Goal: Information Seeking & Learning: Learn about a topic

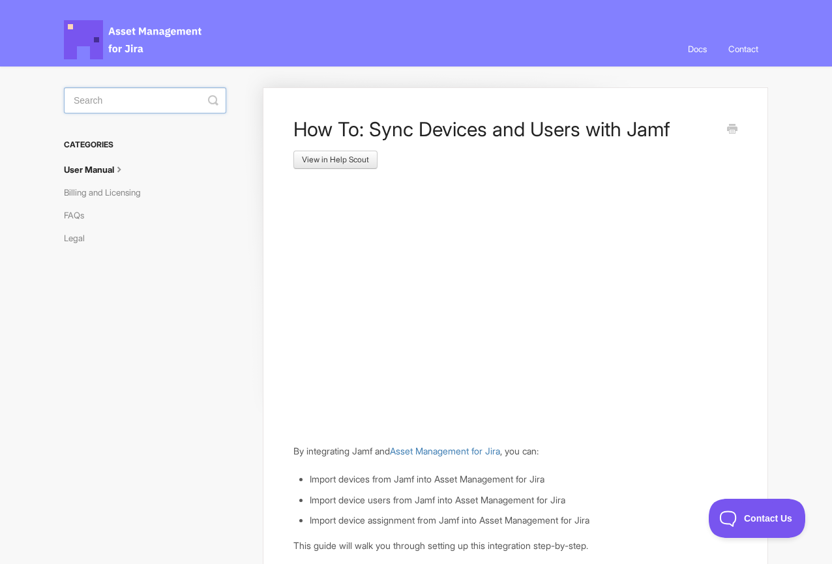
click at [126, 102] on input "Search" at bounding box center [145, 100] width 162 height 26
type input "InTune"
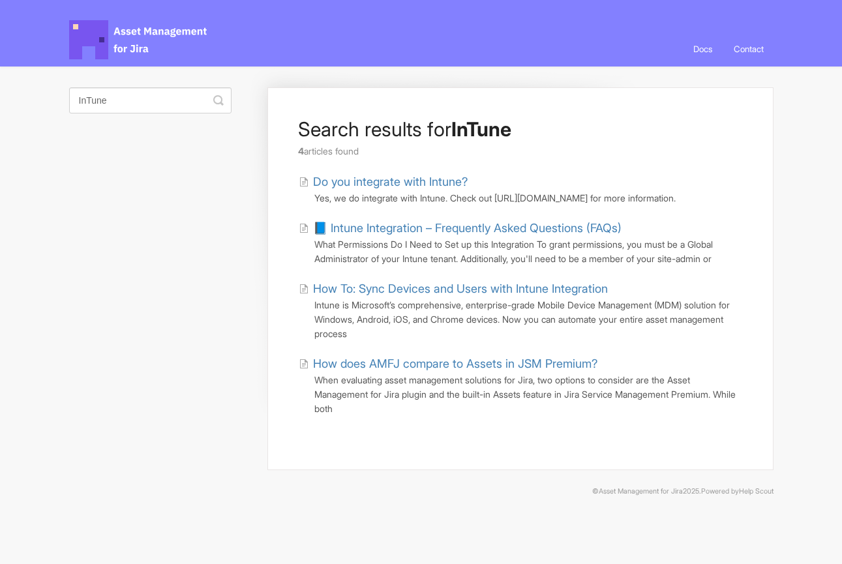
click at [452, 297] on link "How To: Sync Devices and Users with Intune Integration" at bounding box center [453, 289] width 309 height 18
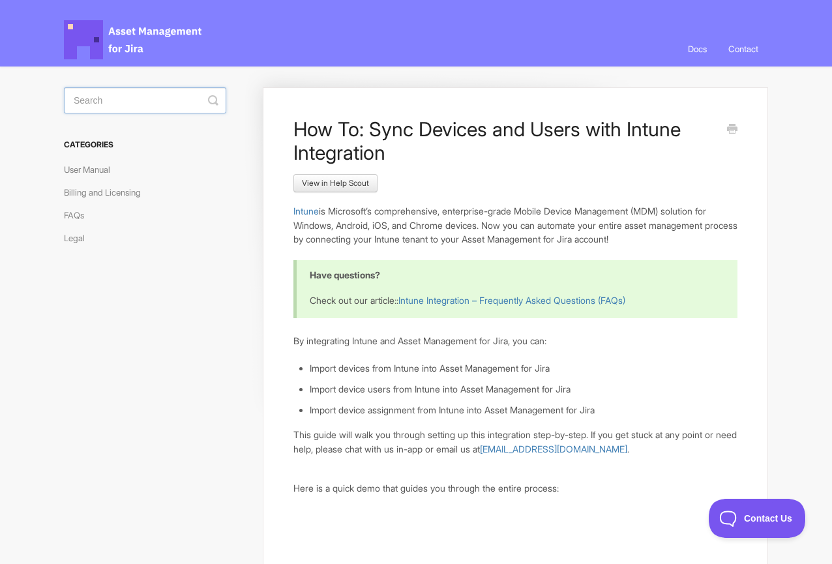
click at [115, 97] on input "Search" at bounding box center [145, 100] width 162 height 26
type input "Kandji"
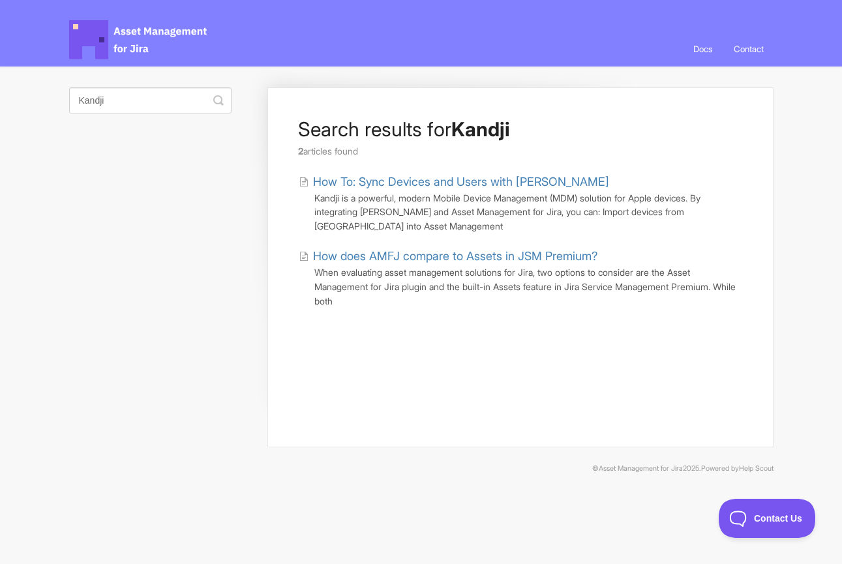
click at [426, 186] on link "How To: Sync Devices and Users with Kandji" at bounding box center [454, 182] width 310 height 18
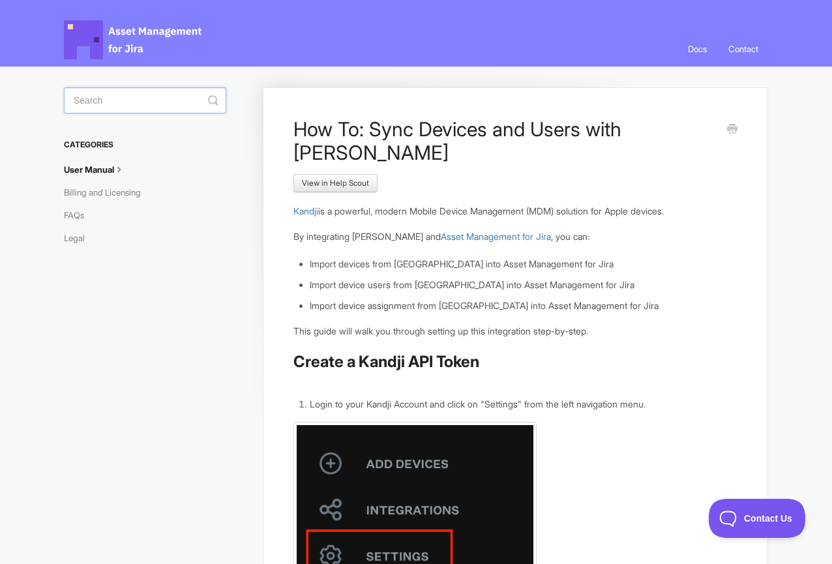
click at [162, 96] on input "Search" at bounding box center [145, 100] width 162 height 26
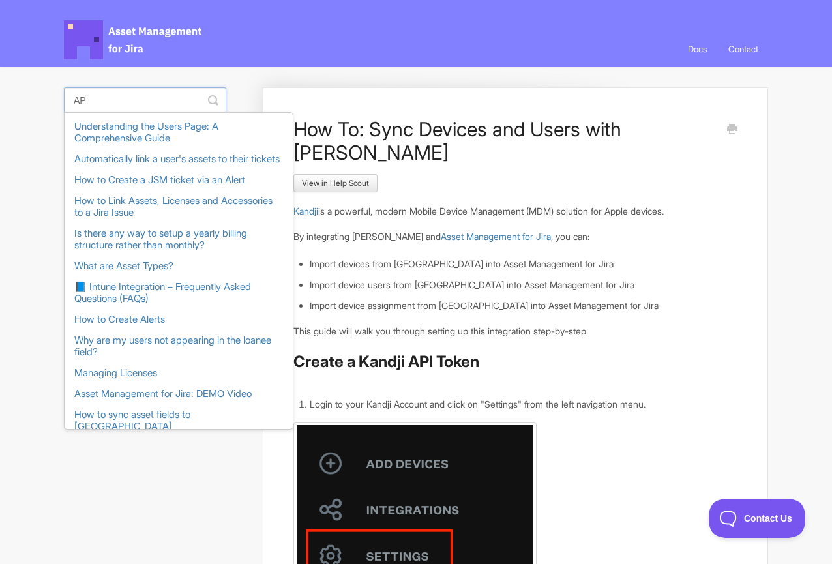
type input "API"
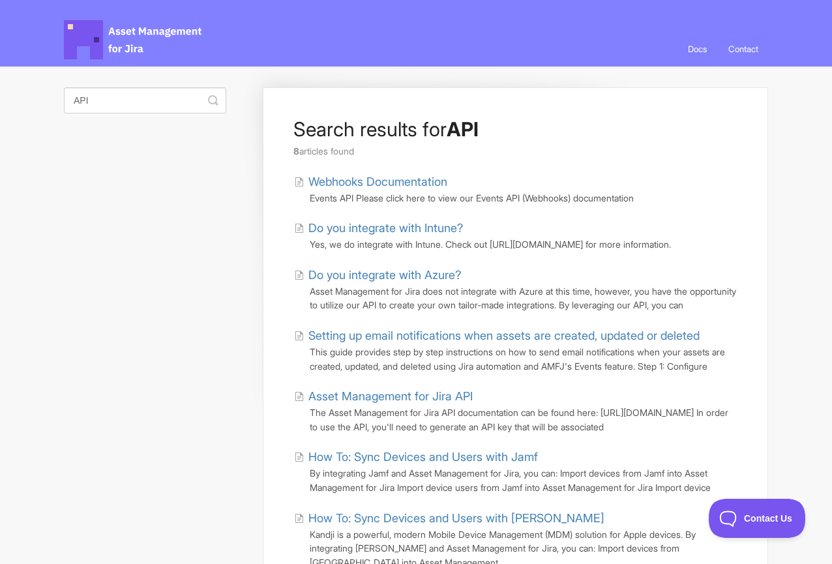
click at [410, 405] on link "Asset Management for Jira API" at bounding box center [383, 396] width 179 height 18
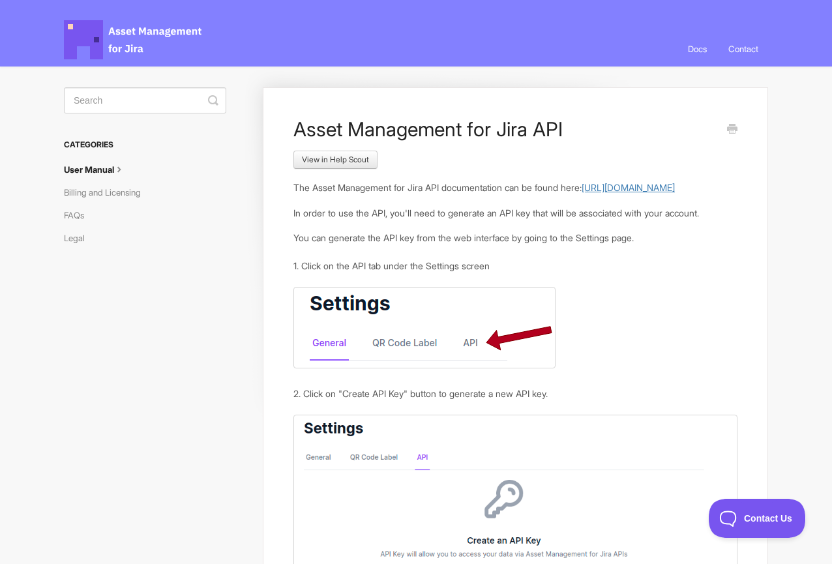
click at [582, 193] on link "[URL][DOMAIN_NAME]" at bounding box center [628, 187] width 93 height 11
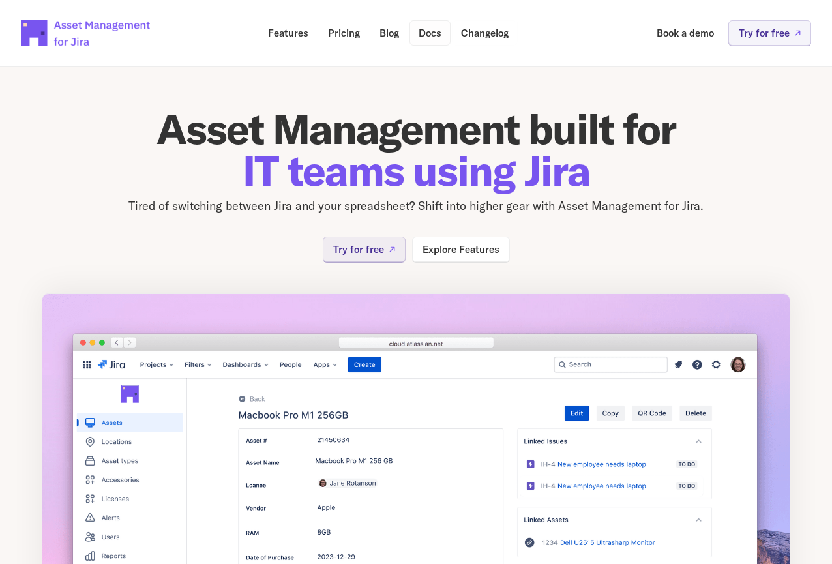
click at [430, 38] on p "Docs" at bounding box center [430, 33] width 23 height 10
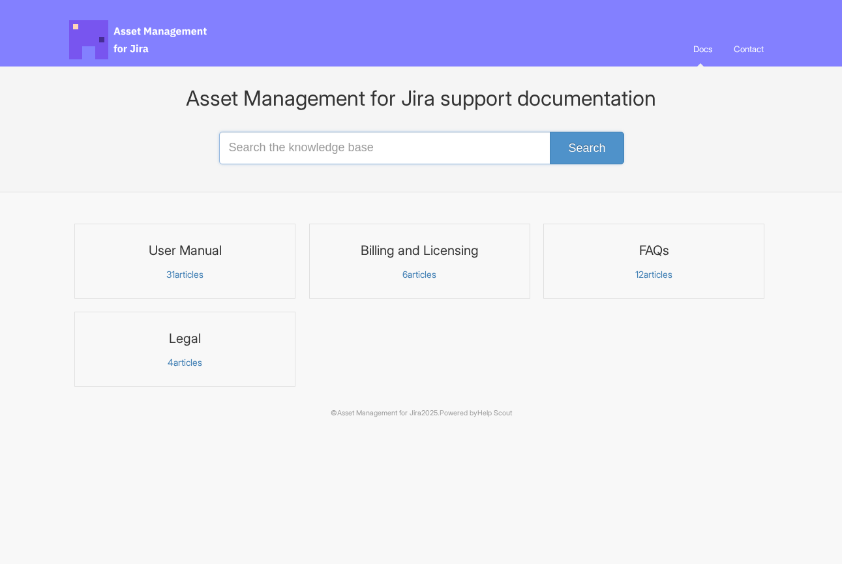
click at [256, 150] on input "Search the knowledge base" at bounding box center [421, 148] width 404 height 33
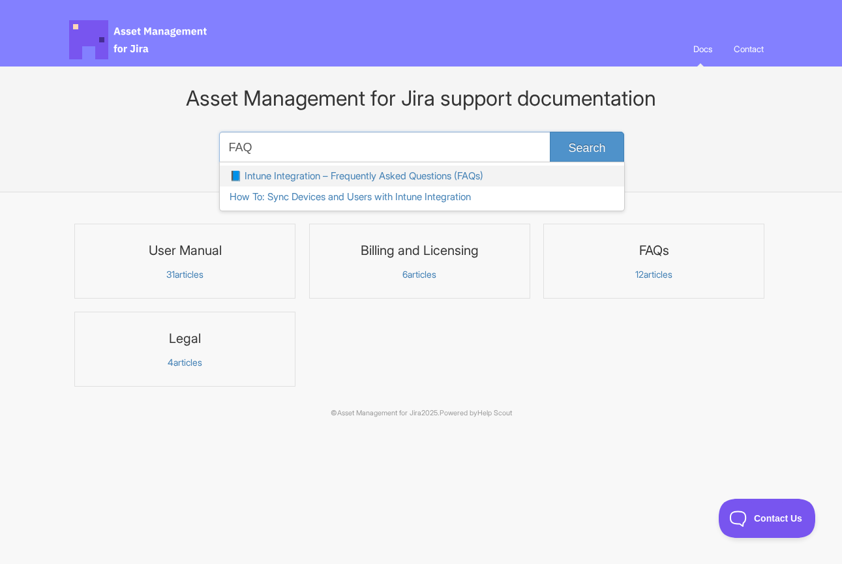
type input "FAQ"
click at [331, 182] on link "📘 Intune Integration – Frequently Asked Questions (FAQs)" at bounding box center [422, 176] width 404 height 21
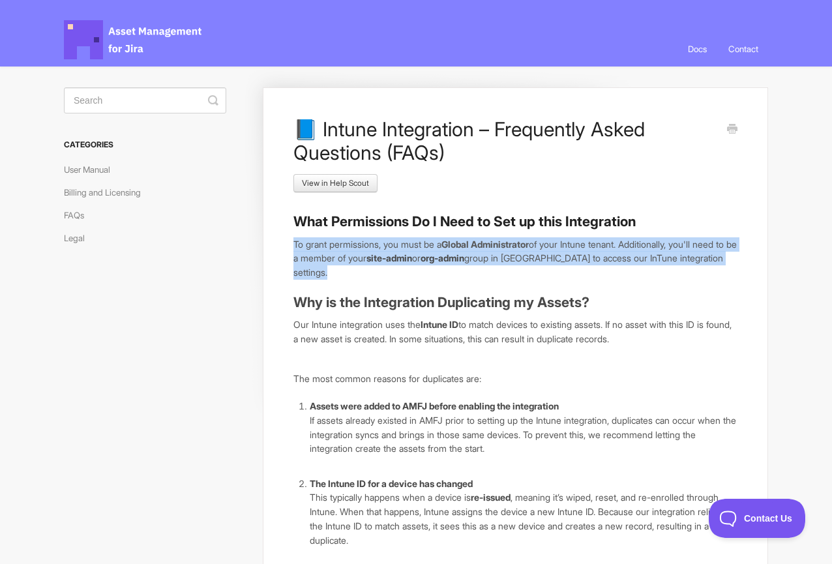
drag, startPoint x: 292, startPoint y: 242, endPoint x: 431, endPoint y: 280, distance: 143.9
copy article "To grant permissions, you must be a Global Administrator of your Intune tenant.…"
